Goal: Communication & Community: Answer question/provide support

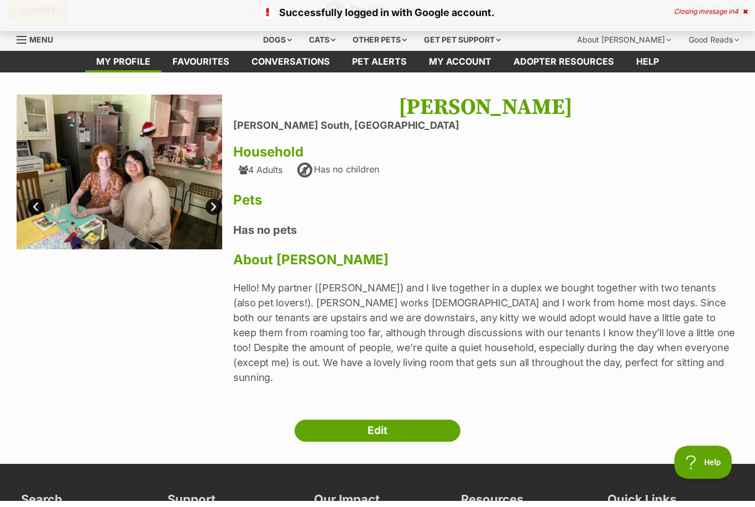
scroll to position [7, 0]
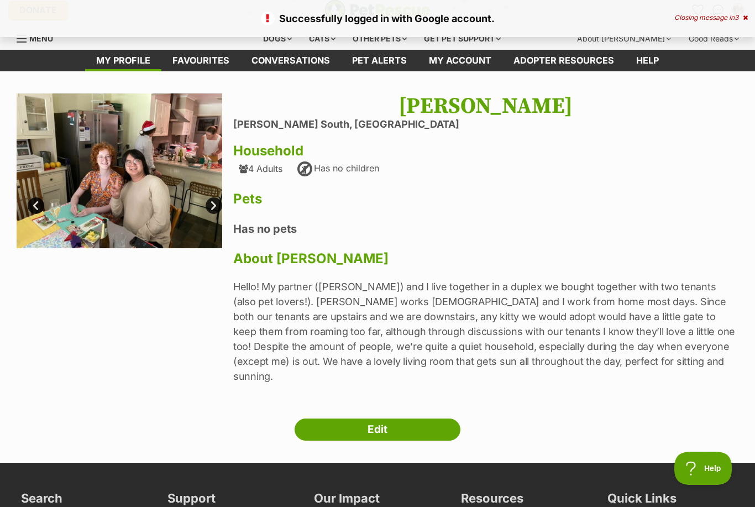
click at [722, 19] on div "Closing message in 3" at bounding box center [710, 18] width 73 height 8
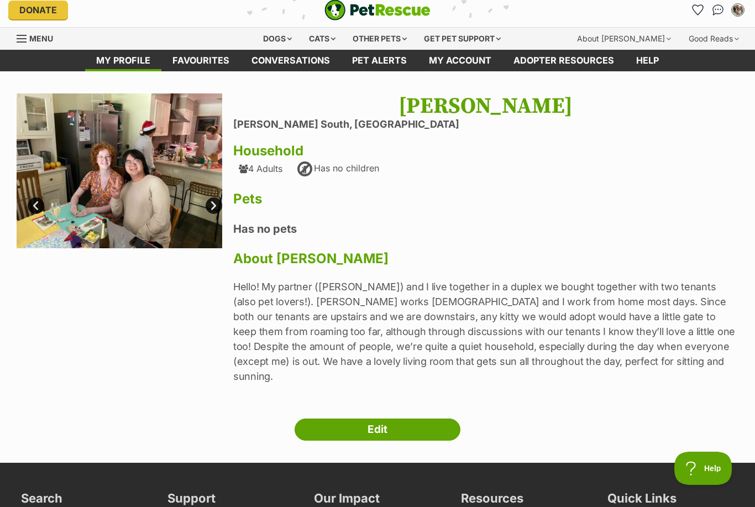
click at [709, 7] on li "Account quick links" at bounding box center [718, 10] width 18 height 18
click at [714, 12] on img "Conversations" at bounding box center [718, 9] width 12 height 11
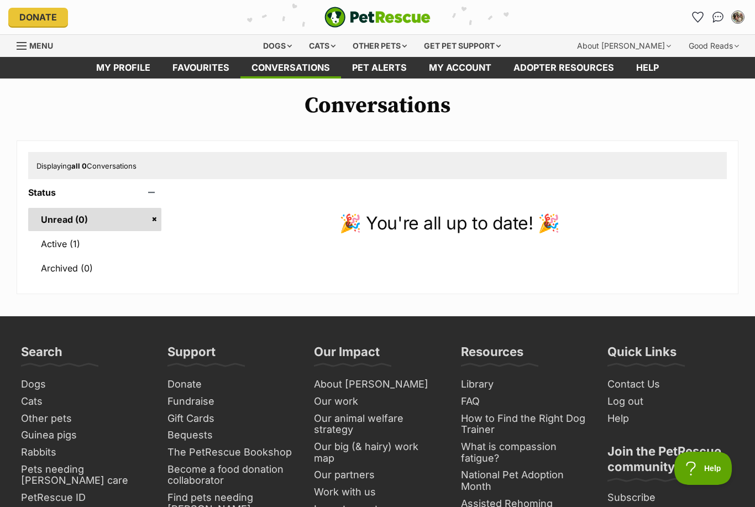
click at [100, 246] on link "Active (1)" at bounding box center [94, 243] width 133 height 23
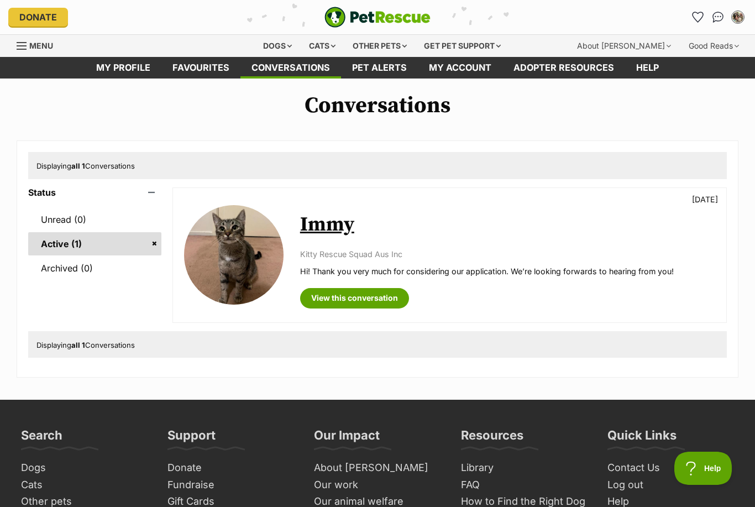
click at [343, 300] on link "View this conversation" at bounding box center [354, 298] width 109 height 20
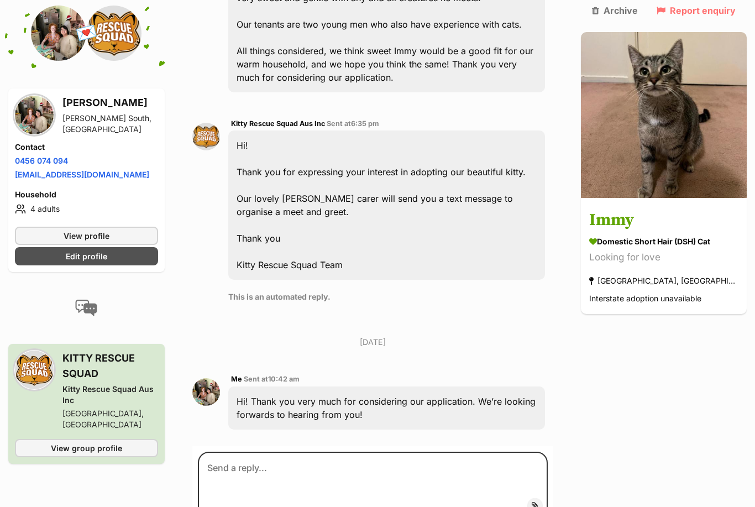
scroll to position [733, 0]
